Goal: Task Accomplishment & Management: Use online tool/utility

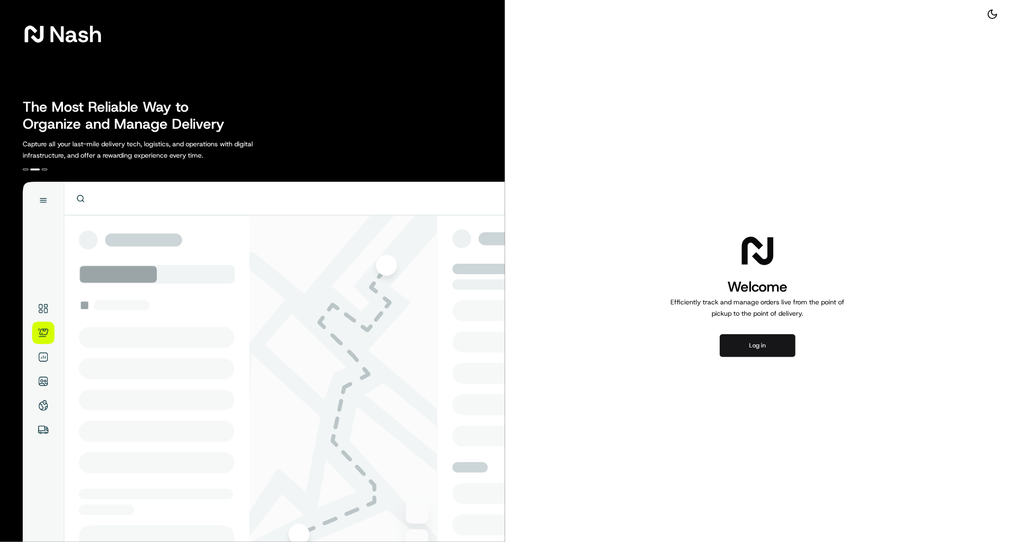
click at [756, 350] on button "Log in" at bounding box center [757, 345] width 76 height 23
